Goal: Task Accomplishment & Management: Use online tool/utility

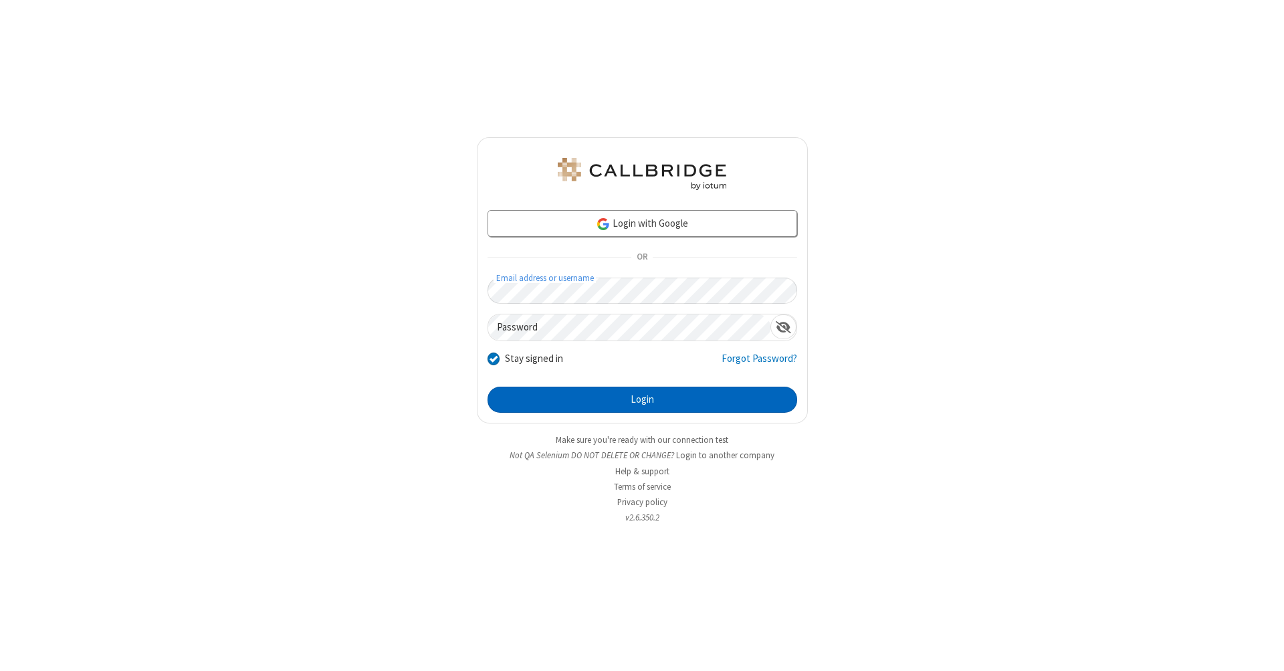
click at [642, 400] on button "Login" at bounding box center [643, 400] width 310 height 27
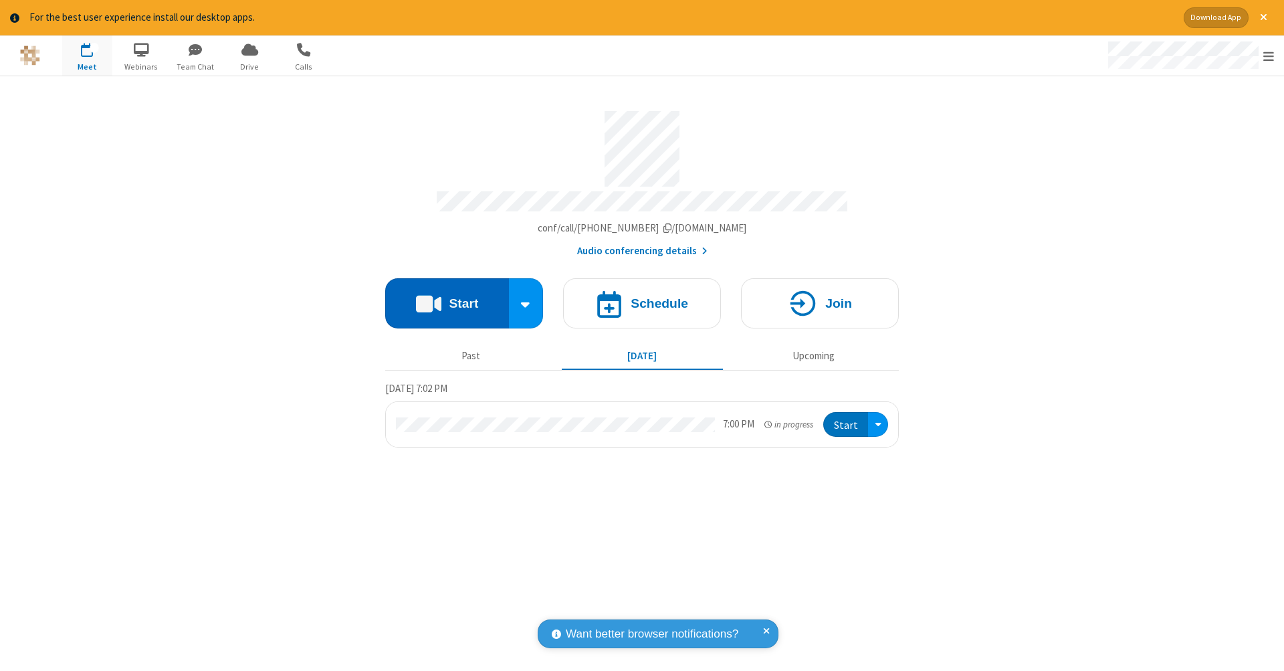
click at [447, 296] on button "Start" at bounding box center [447, 303] width 124 height 50
